Goal: Task Accomplishment & Management: Use online tool/utility

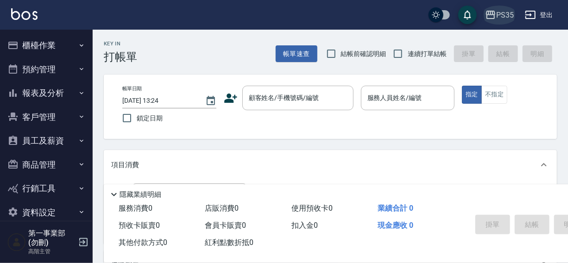
click at [496, 11] on div "PS35" at bounding box center [505, 15] width 18 height 12
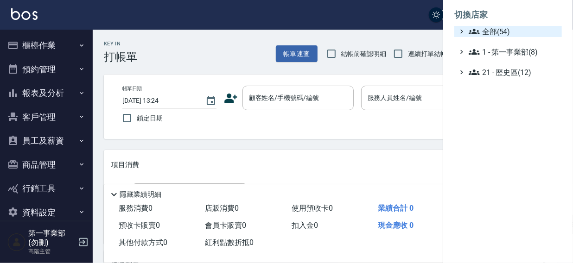
click at [477, 33] on icon at bounding box center [474, 32] width 11 height 6
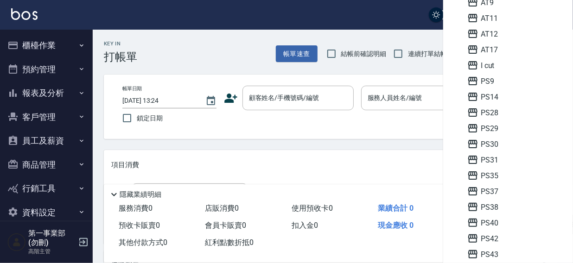
scroll to position [114, 0]
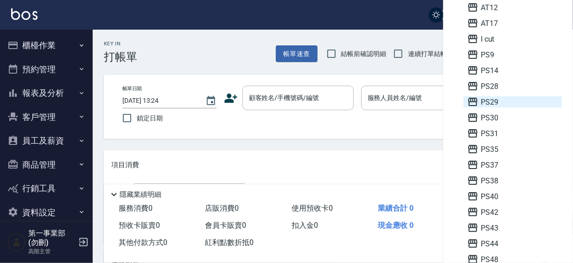
click at [490, 102] on span "PS29" at bounding box center [512, 101] width 91 height 11
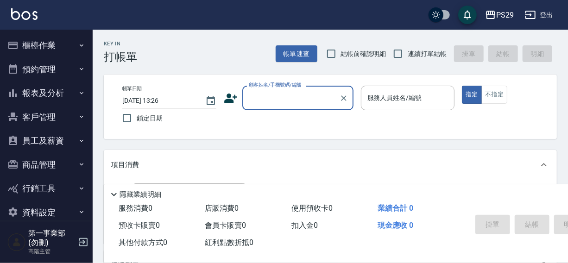
click at [42, 45] on button "櫃檯作業" at bounding box center [46, 45] width 85 height 24
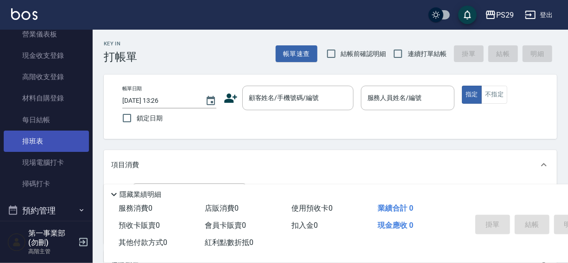
scroll to position [130, 0]
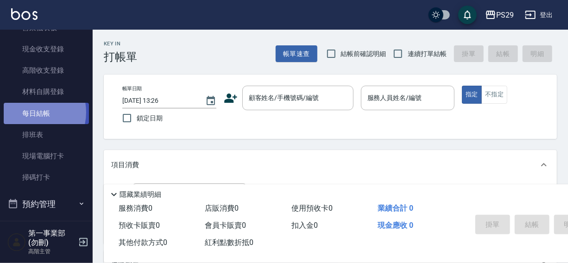
click at [29, 112] on link "每日結帳" at bounding box center [46, 113] width 85 height 21
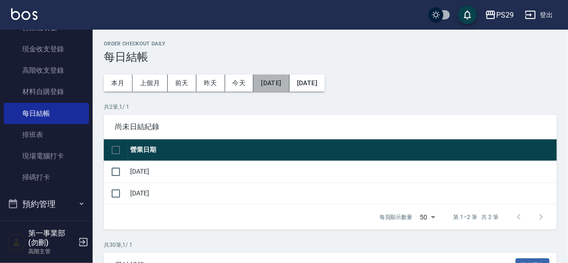
click at [263, 82] on button "2025/08/04" at bounding box center [272, 83] width 36 height 17
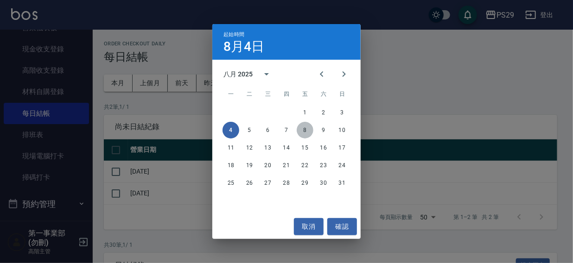
click at [301, 128] on button "8" at bounding box center [305, 130] width 17 height 17
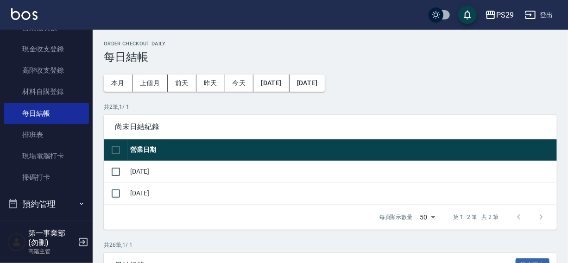
click at [325, 81] on button "2025/09/04" at bounding box center [307, 83] width 35 height 17
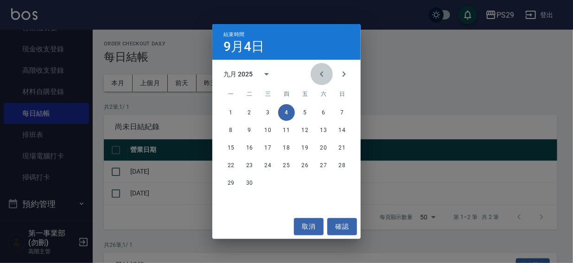
click at [317, 76] on icon "Previous month" at bounding box center [321, 74] width 11 height 11
click at [340, 163] on button "24" at bounding box center [342, 165] width 17 height 17
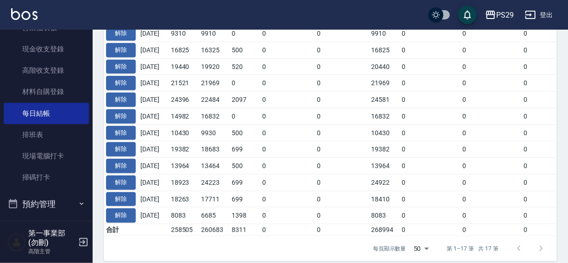
scroll to position [319, 0]
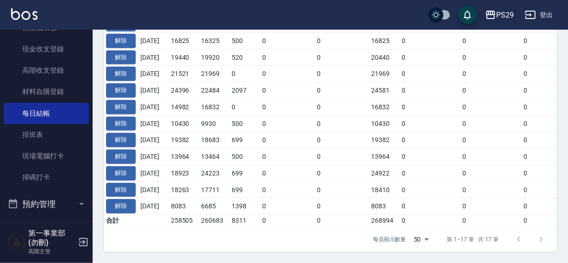
click at [213, 235] on div "每頁顯示數量 50 50 第 1–17 筆 共 17 筆" at bounding box center [330, 239] width 453 height 25
